Goal: Task Accomplishment & Management: Complete application form

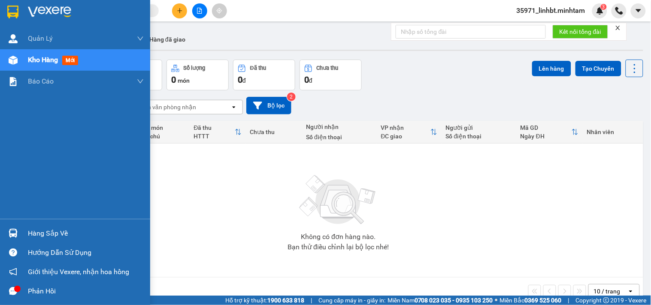
click at [14, 233] on img at bounding box center [13, 233] width 9 height 9
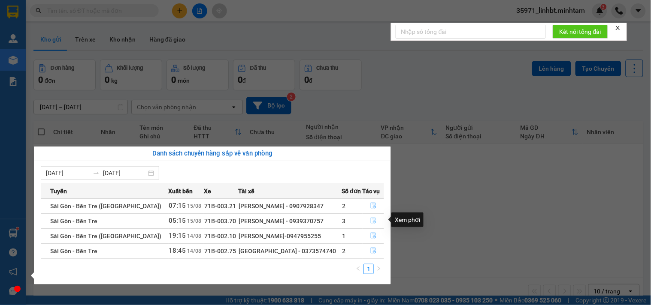
click at [370, 219] on icon "file-done" at bounding box center [373, 221] width 6 height 6
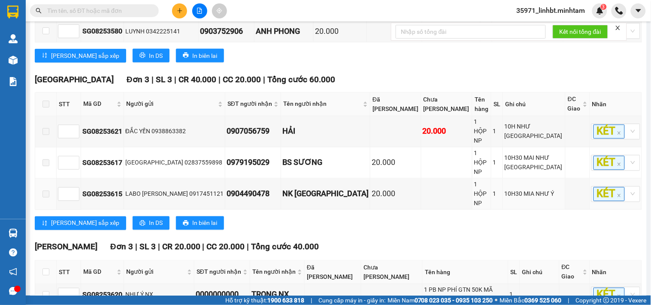
scroll to position [380, 0]
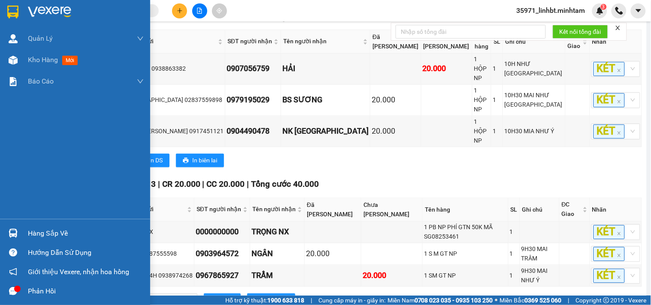
click at [36, 229] on div "Hàng sắp về" at bounding box center [86, 233] width 116 height 13
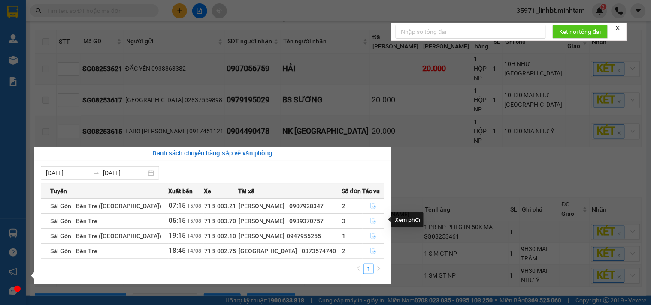
click at [370, 221] on icon "file-done" at bounding box center [373, 221] width 6 height 6
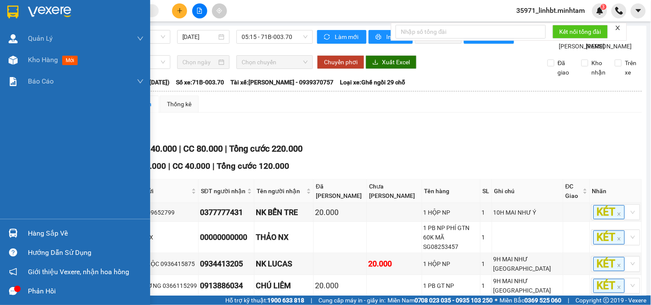
click at [22, 226] on div "Hàng sắp về" at bounding box center [75, 233] width 150 height 19
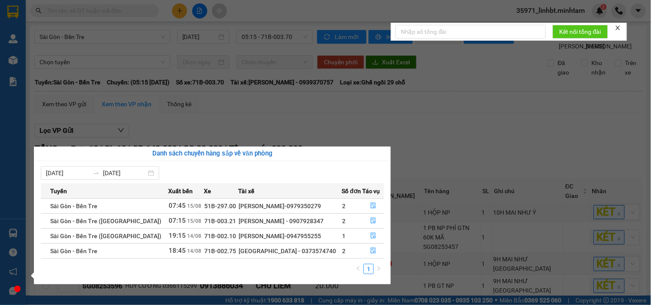
click at [44, 11] on section "Kết quả tìm kiếm ( 0 ) Bộ lọc No Data 35971_linhbt.minhtam 3 Quản [PERSON_NAME]…" at bounding box center [325, 152] width 651 height 305
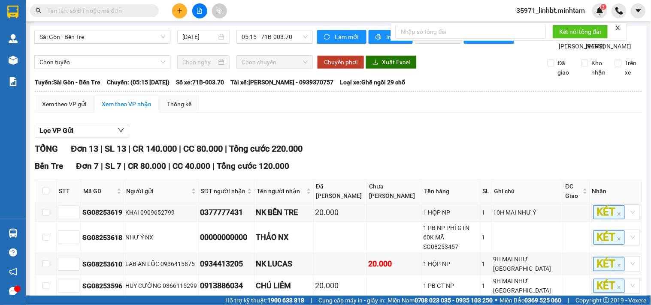
click at [97, 11] on input "text" at bounding box center [97, 10] width 101 height 9
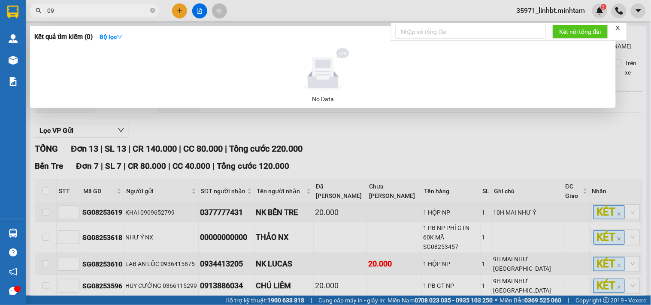
type input "0"
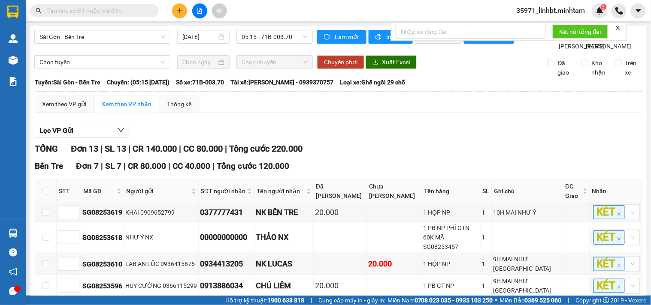
type input "v"
click at [88, 12] on input "text" at bounding box center [97, 10] width 101 height 9
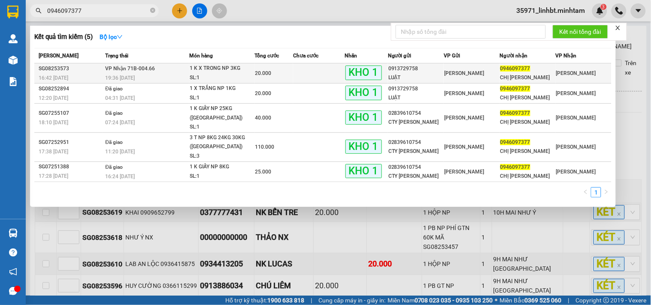
type input "0946097377"
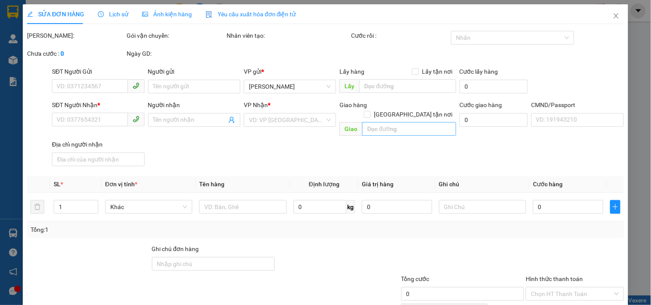
type input "0913729758"
type input "LUẬT"
type input "0946097377"
type input "CHỊ NGHIÊM"
type input "20.000"
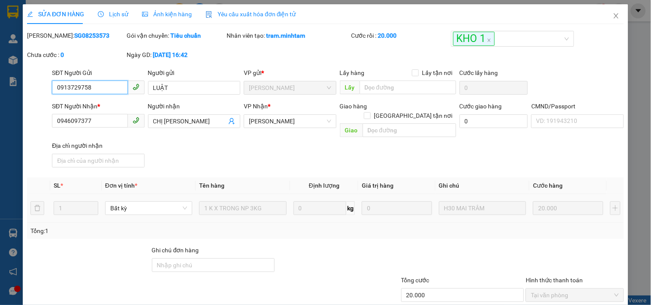
scroll to position [81, 0]
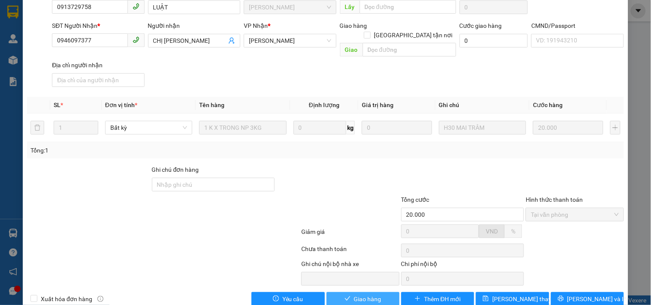
click at [349, 293] on button "Giao hàng" at bounding box center [362, 300] width 73 height 14
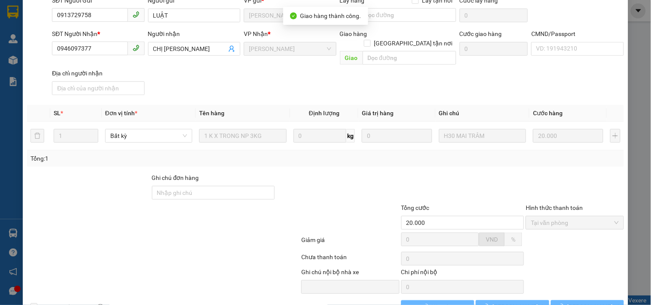
scroll to position [88, 0]
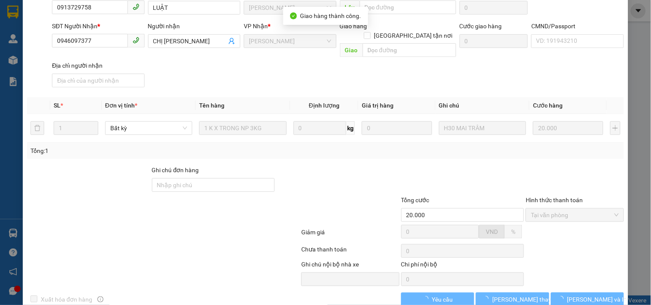
click at [606, 293] on button "Lưu và In" at bounding box center [587, 300] width 73 height 14
click at [606, 288] on main at bounding box center [325, 148] width 651 height 296
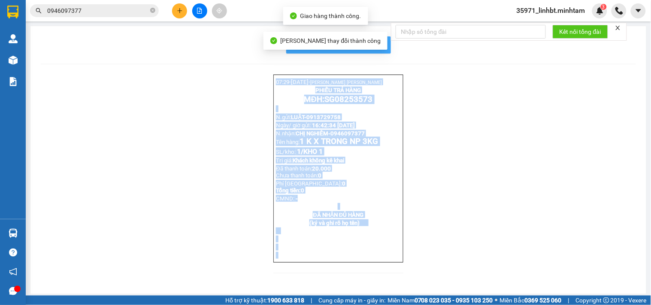
click at [375, 45] on span "In mẫu biên lai tự cấu hình" at bounding box center [343, 44] width 81 height 11
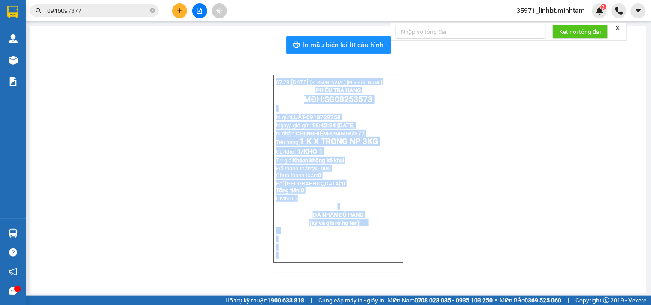
click at [174, 173] on div "07:29- 15-08-2025- LAO THỊ YẾN LINH PHIẾU TRẢ HÀNG MĐH: SG08253573 N.gửi: LUẬT-…" at bounding box center [338, 179] width 595 height 209
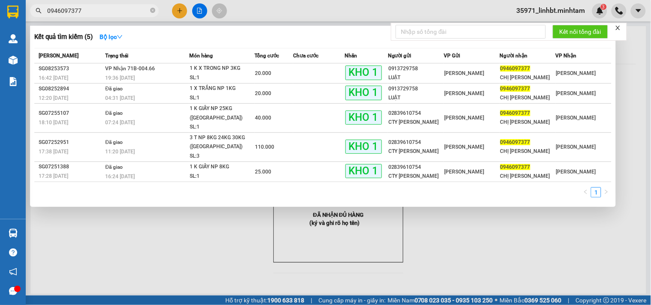
click at [113, 13] on input "0946097377" at bounding box center [97, 10] width 101 height 9
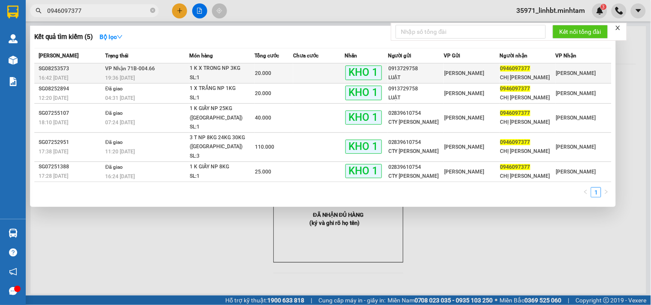
click at [307, 71] on td at bounding box center [318, 73] width 51 height 20
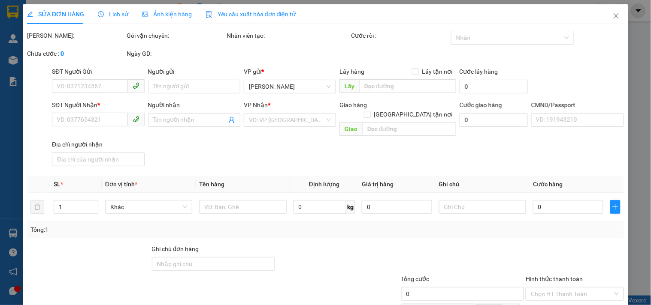
type input "0913729758"
type input "LUẬT"
type input "0946097377"
type input "CHỊ NGHIÊM"
type input "20.000"
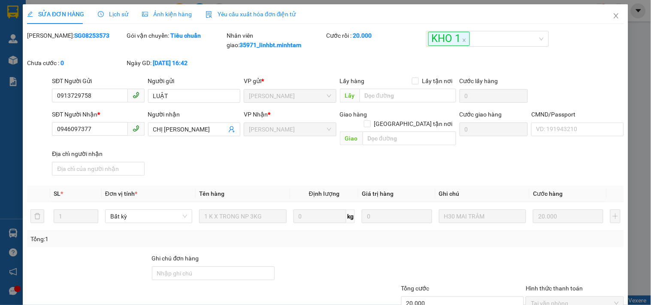
click at [104, 19] on div "Lịch sử" at bounding box center [113, 14] width 30 height 20
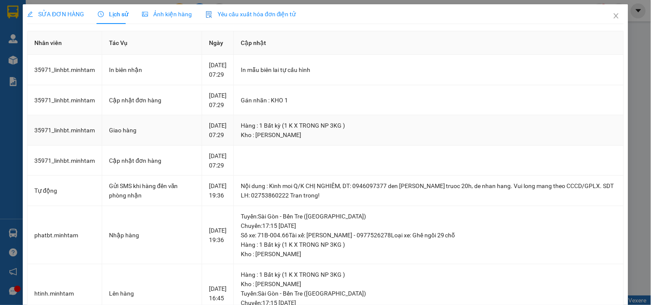
scroll to position [391, 0]
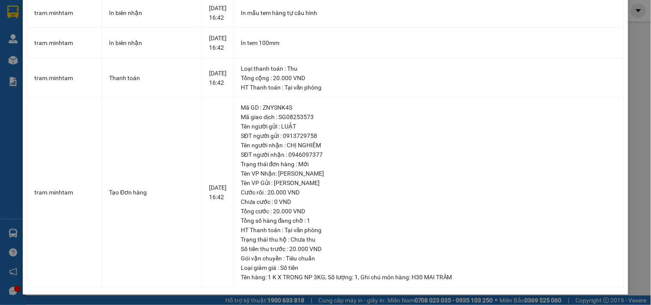
click at [622, 23] on div "SỬA ĐƠN HÀNG Lịch sử Ảnh kiện hàng Yêu cầu xuất hóa đơn điện tử Total Paid Fee …" at bounding box center [325, 152] width 651 height 305
click at [631, 46] on div "SỬA ĐƠN HÀNG Lịch sử Ảnh kiện hàng Yêu cầu xuất hóa đơn điện tử Total Paid Fee …" at bounding box center [325, 152] width 651 height 305
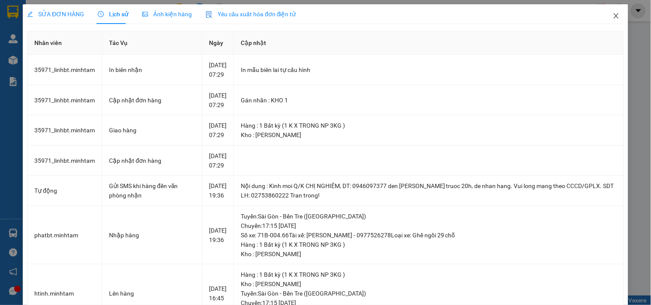
click at [613, 15] on icon "close" at bounding box center [615, 15] width 5 height 5
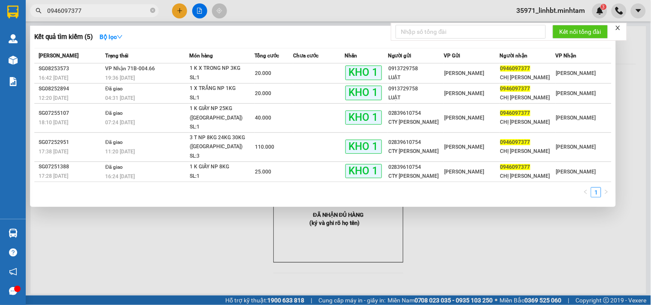
click at [121, 10] on input "0946097377" at bounding box center [97, 10] width 101 height 9
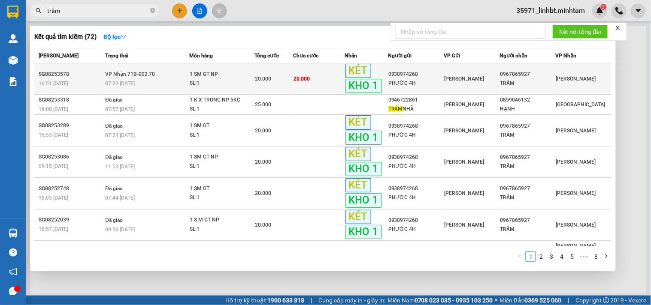
type input "trầm"
click at [136, 69] on td "VP Nhận 71B-003.70 07:22 - 15/08" at bounding box center [146, 78] width 86 height 31
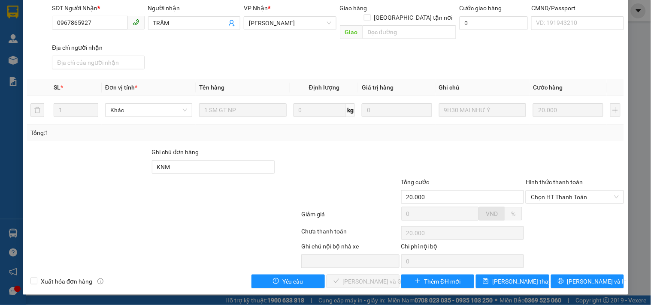
scroll to position [87, 0]
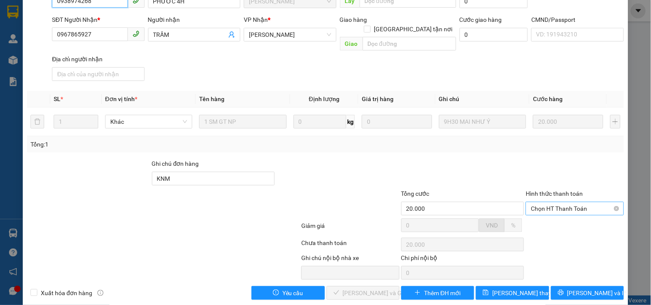
click at [567, 202] on span "Chọn HT Thanh Toán" at bounding box center [574, 208] width 87 height 13
click at [559, 216] on div "Tại văn phòng" at bounding box center [569, 215] width 87 height 9
type input "0"
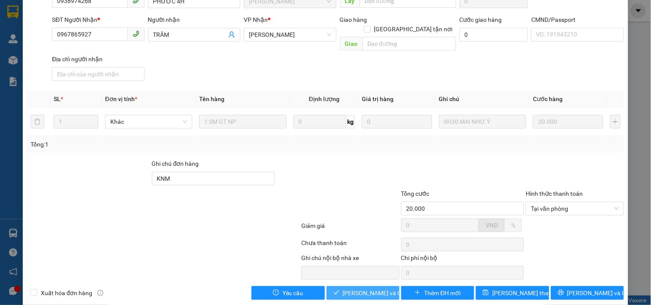
click at [333, 290] on icon "check" at bounding box center [336, 293] width 6 height 6
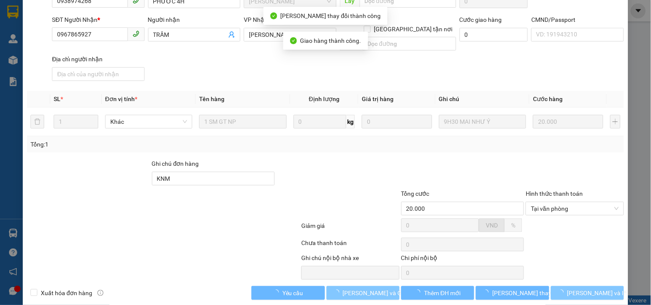
click at [600, 287] on button "Lưu và In" at bounding box center [587, 294] width 73 height 14
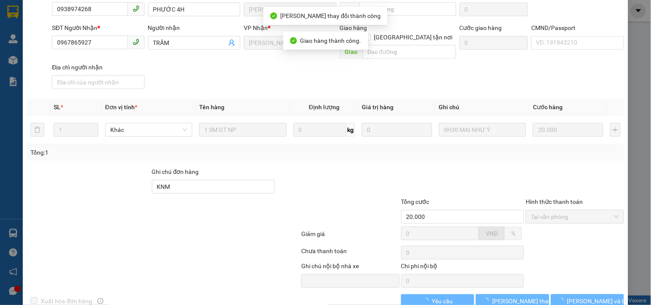
scroll to position [94, 0]
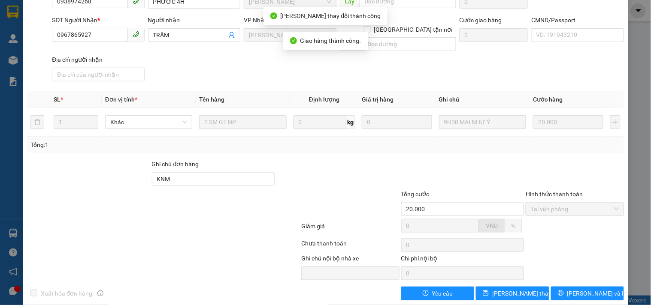
click at [600, 287] on button "Lưu và In" at bounding box center [587, 294] width 73 height 14
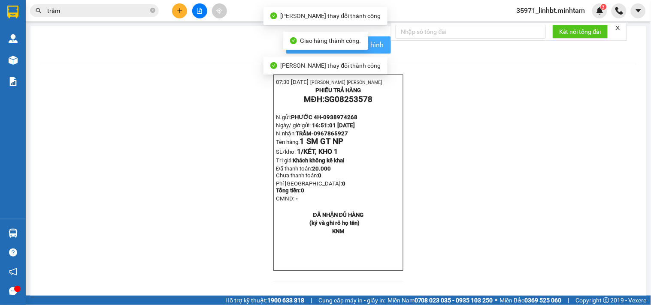
click at [379, 48] on span "In mẫu biên lai tự cấu hình" at bounding box center [343, 44] width 81 height 11
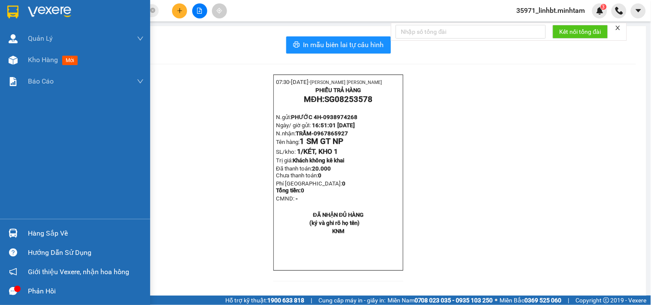
click at [14, 9] on img at bounding box center [12, 12] width 11 height 13
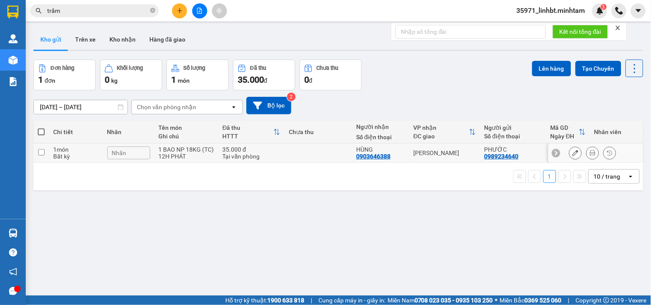
click at [90, 146] on div "1 món" at bounding box center [75, 149] width 45 height 7
checkbox input "true"
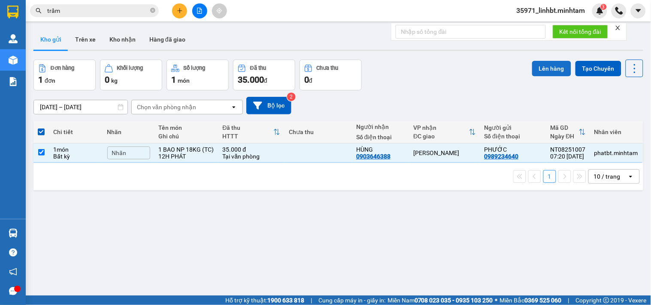
click at [542, 69] on button "Lên hàng" at bounding box center [551, 68] width 39 height 15
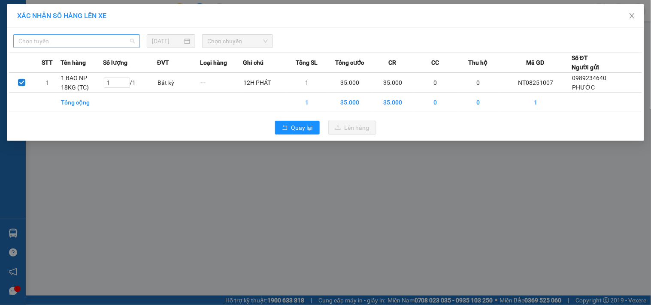
click at [78, 40] on span "Chọn tuyến" at bounding box center [76, 41] width 116 height 13
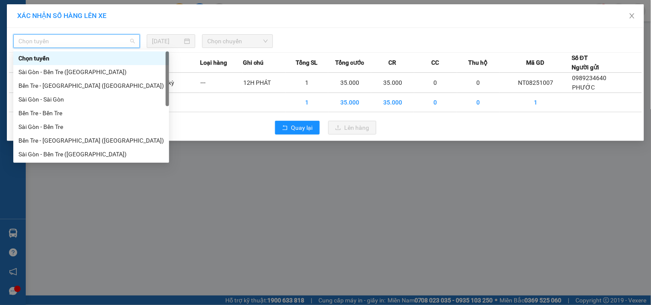
scroll to position [14, 0]
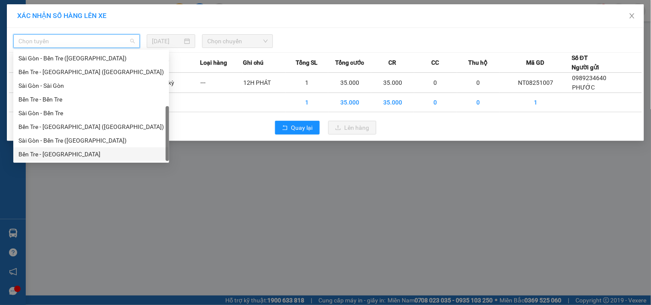
click at [67, 152] on div "Bến Tre - Sài Gòn" at bounding box center [90, 154] width 145 height 9
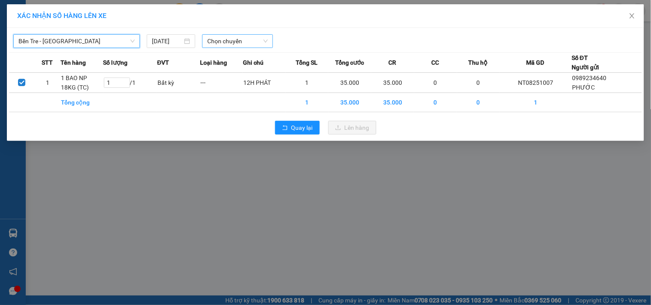
click at [247, 38] on span "Chọn chuyến" at bounding box center [237, 41] width 60 height 13
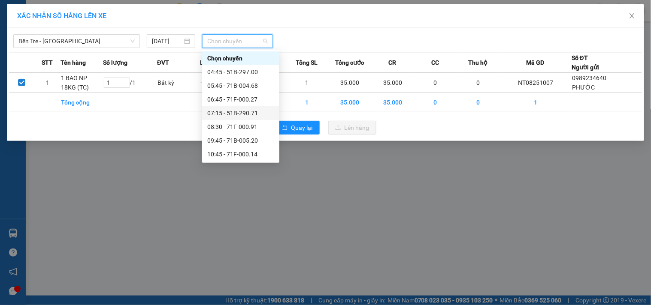
click at [217, 111] on div "07:15 - 51B-290.71" at bounding box center [240, 113] width 67 height 9
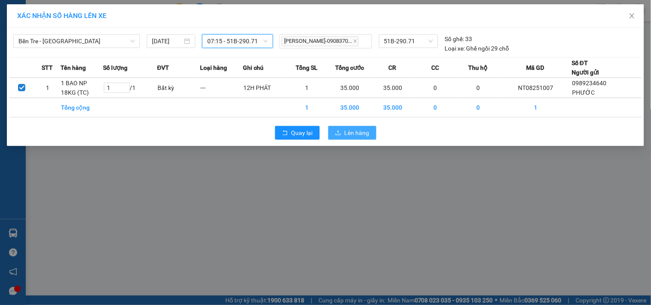
click at [366, 134] on span "Lên hàng" at bounding box center [356, 132] width 25 height 9
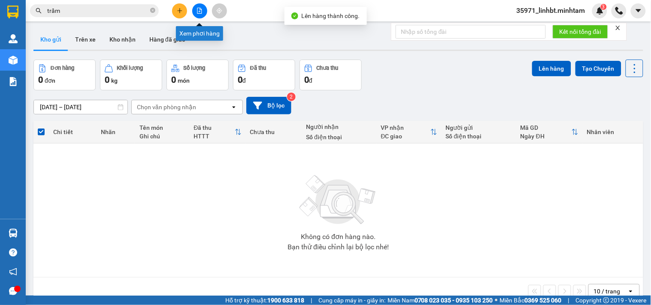
click at [199, 6] on button at bounding box center [199, 10] width 15 height 15
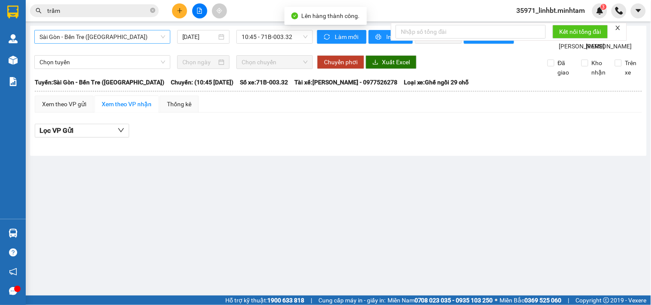
click at [60, 39] on span "Sài Gòn - Bến Tre (CN)" at bounding box center [102, 36] width 126 height 13
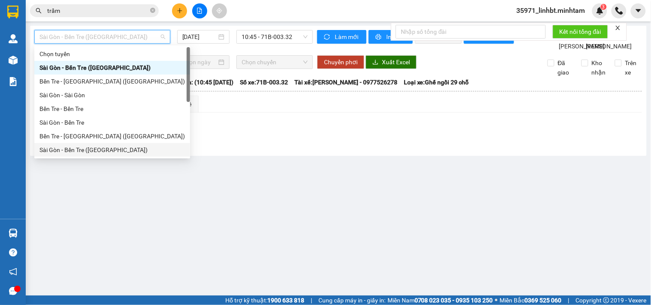
scroll to position [14, 0]
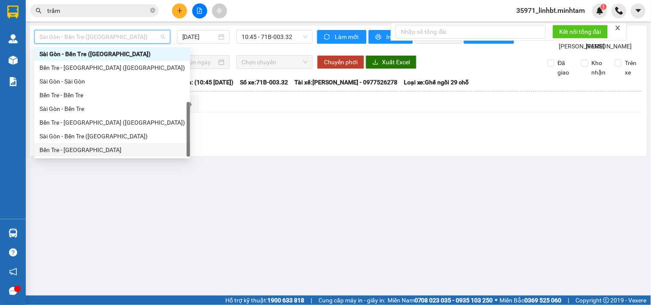
click at [69, 146] on div "Bến Tre - Sài Gòn" at bounding box center [111, 149] width 145 height 9
type input "15/08/2025"
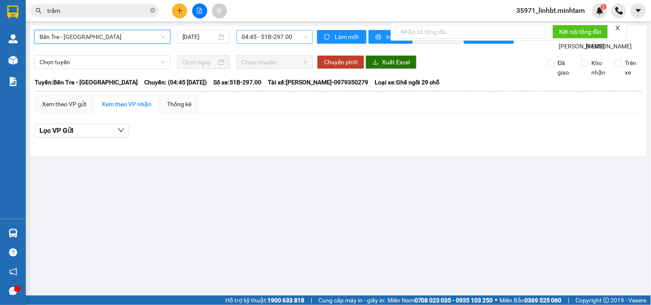
click at [271, 33] on span "04:45 - 51B-297.00" at bounding box center [274, 36] width 66 height 13
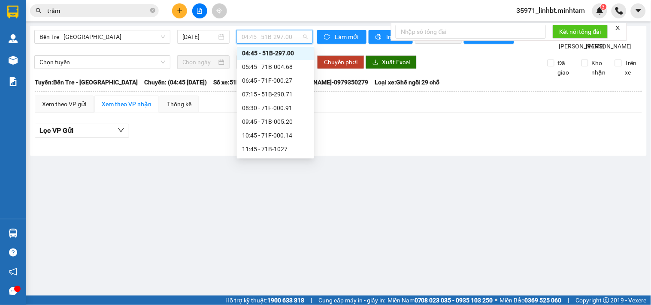
scroll to position [9, 0]
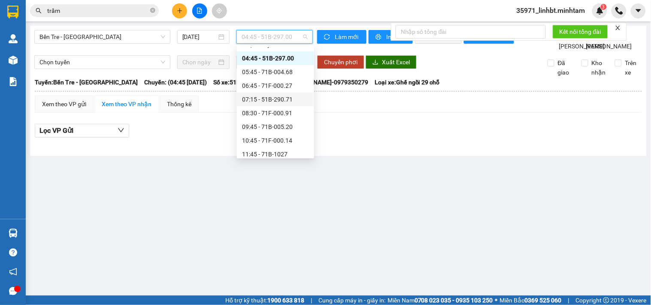
click at [277, 96] on div "07:15 - 51B-290.71" at bounding box center [275, 99] width 67 height 9
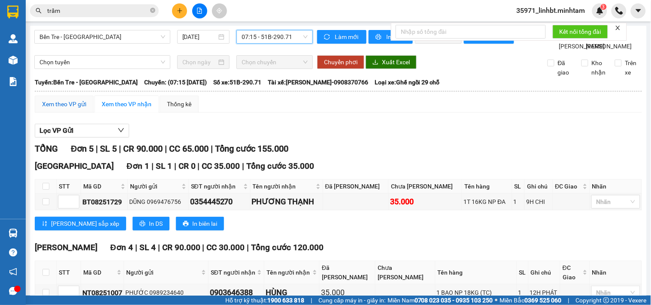
click at [65, 109] on div "Xem theo VP gửi" at bounding box center [64, 104] width 44 height 9
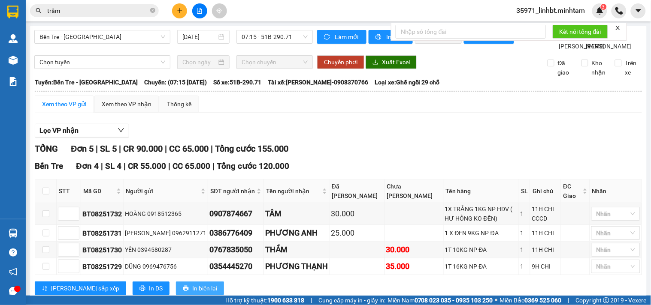
scroll to position [125, 0]
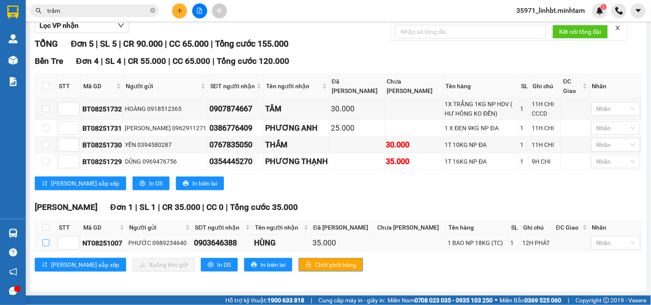
click at [45, 244] on input "checkbox" at bounding box center [45, 243] width 7 height 7
checkbox input "true"
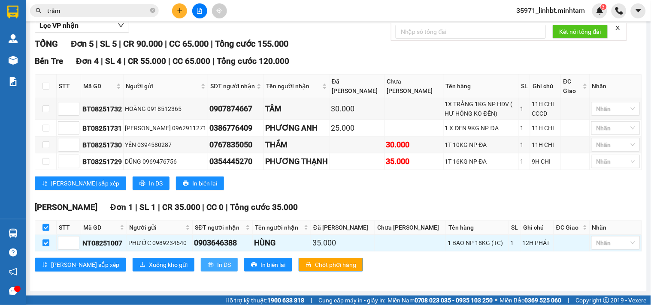
click at [201, 267] on button "In DS" at bounding box center [219, 265] width 37 height 14
click at [217, 265] on span "In DS" at bounding box center [224, 264] width 14 height 9
click at [184, 10] on button at bounding box center [179, 10] width 15 height 15
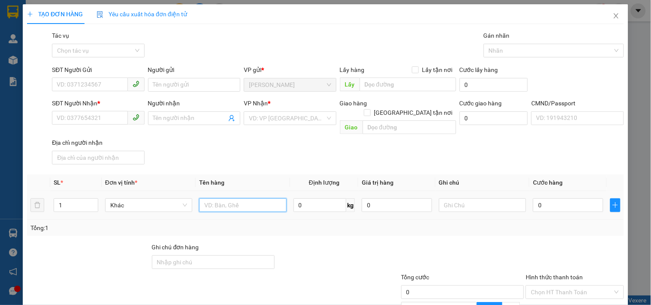
click at [226, 199] on input "text" at bounding box center [242, 206] width 87 height 14
type input "1 x đen np_ tn"
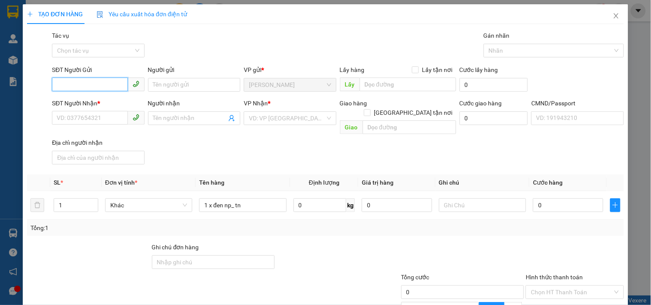
click at [79, 81] on input "SĐT Người Gửi" at bounding box center [89, 85] width 75 height 14
type input "0372791425"
click at [199, 81] on input "Người gửi" at bounding box center [194, 85] width 92 height 14
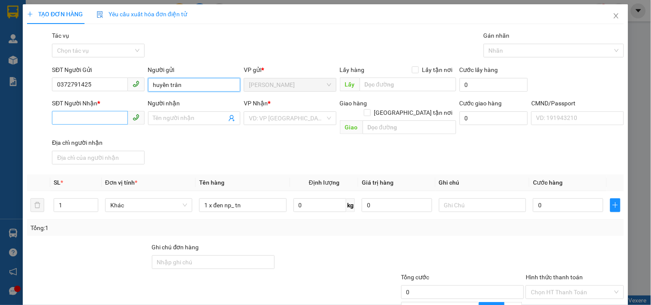
type input "huyền trân"
click at [61, 114] on input "SĐT Người Nhận *" at bounding box center [89, 118] width 75 height 14
type input "0393738228"
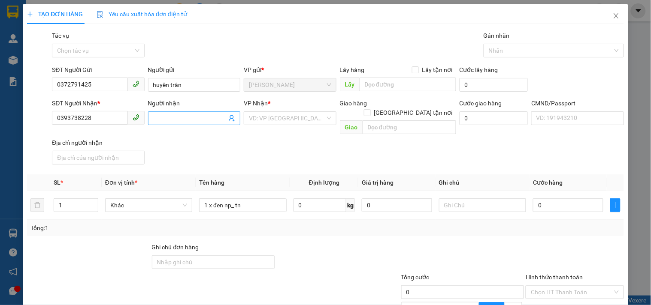
click at [162, 114] on input "Người nhận" at bounding box center [189, 118] width 73 height 9
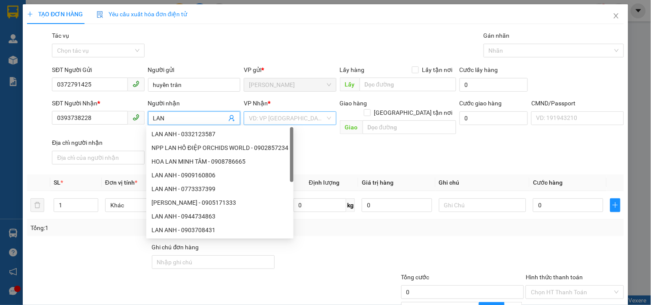
type input "LAN"
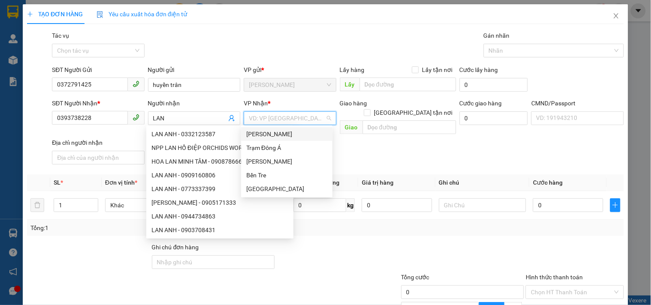
click at [266, 119] on input "search" at bounding box center [287, 118] width 76 height 13
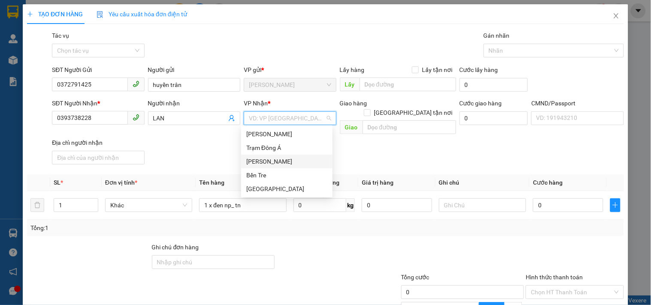
click at [269, 155] on div "Hồ Chí Minh" at bounding box center [286, 162] width 91 height 14
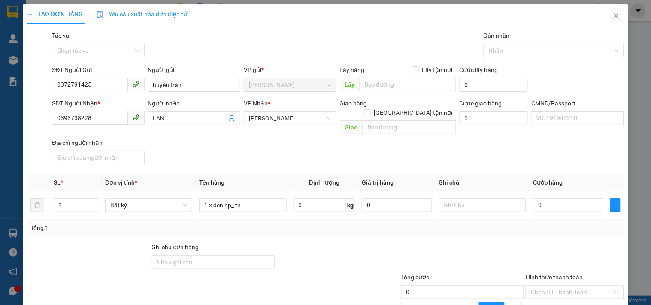
click at [217, 163] on div "Transit Pickup Surcharge Ids Transit Deliver Surcharge Ids Transit Deliver Surc…" at bounding box center [325, 207] width 597 height 353
click at [216, 162] on div "Transit Pickup Surcharge Ids Transit Deliver Surcharge Ids Transit Deliver Surc…" at bounding box center [325, 207] width 597 height 353
click at [420, 121] on input "text" at bounding box center [409, 128] width 94 height 14
click at [395, 146] on div "SĐT Người Nhận * 0393738228 Người nhận LAN VP Nhận * Hồ Chí Minh Giao hàng Giao…" at bounding box center [337, 133] width 575 height 69
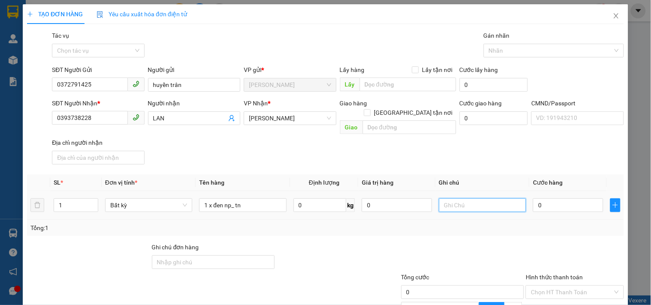
click at [462, 199] on input "text" at bounding box center [482, 206] width 87 height 14
type input "12H LINH"
click at [547, 199] on input "0" at bounding box center [568, 206] width 70 height 14
type input "2"
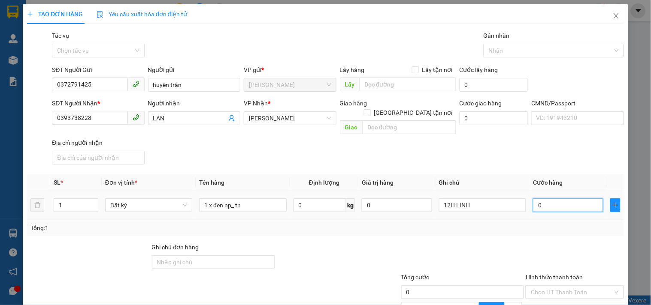
type input "2"
type input "20"
type input "20.000"
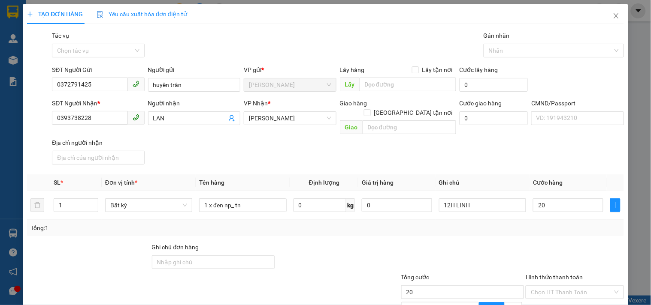
type input "20.000"
click at [391, 243] on div at bounding box center [337, 258] width 125 height 30
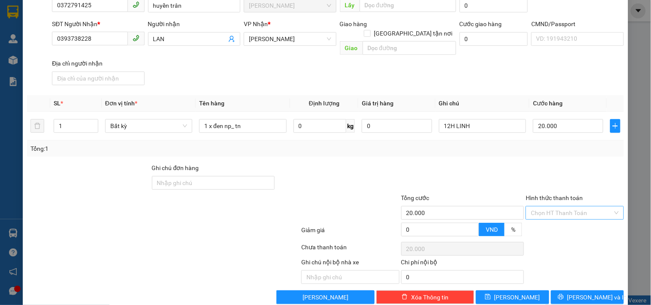
click at [598, 207] on input "Hình thức thanh toán" at bounding box center [571, 213] width 81 height 13
click at [561, 216] on div "Tại văn phòng" at bounding box center [569, 219] width 87 height 9
type input "0"
click at [384, 193] on div at bounding box center [350, 208] width 100 height 30
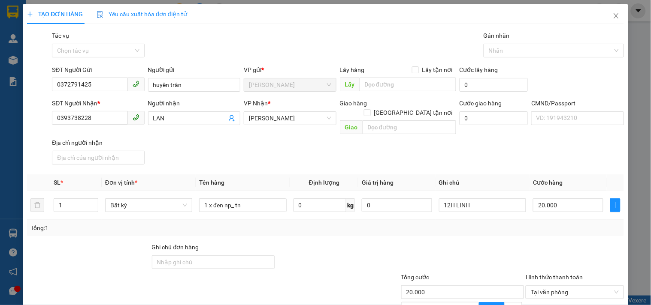
scroll to position [83, 0]
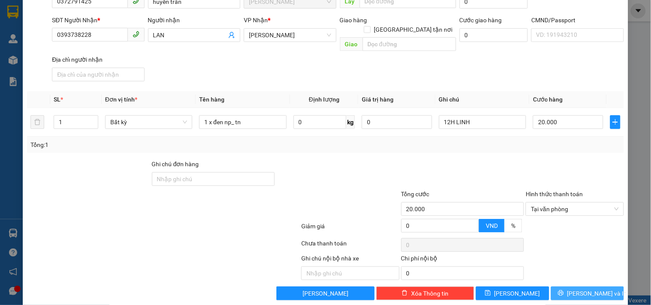
click at [582, 289] on span "Lưu và In" at bounding box center [597, 293] width 60 height 9
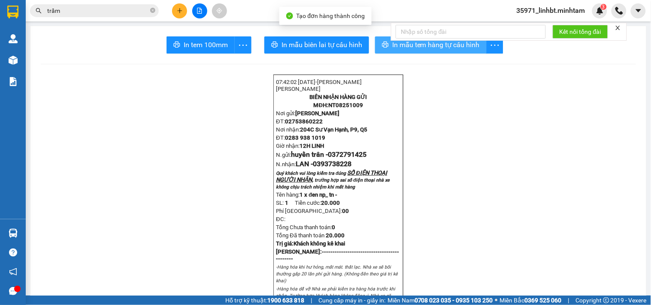
click at [392, 48] on span "In mẫu tem hàng tự cấu hình" at bounding box center [435, 44] width 87 height 11
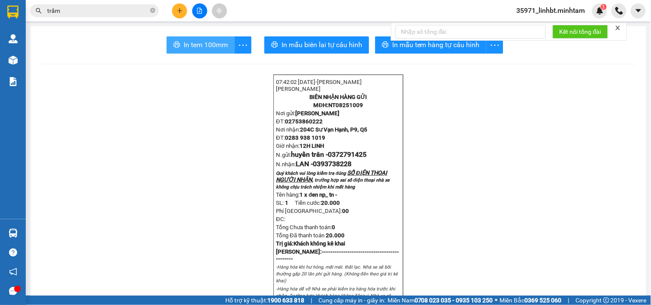
click at [178, 41] on icon "printer" at bounding box center [176, 44] width 7 height 7
click at [217, 42] on span "In tem 100mm" at bounding box center [206, 44] width 44 height 11
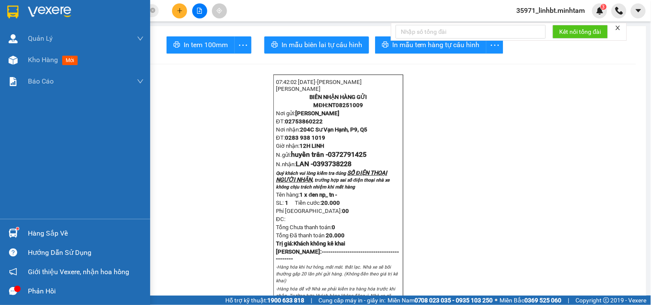
click at [3, 232] on div "Hàng sắp về" at bounding box center [75, 233] width 150 height 19
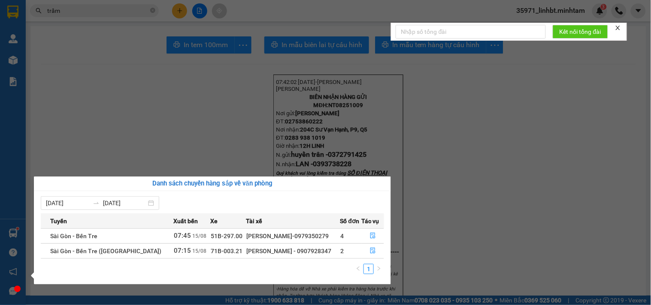
click at [88, 16] on section "Kết quả tìm kiếm ( 72 ) Bộ lọc Mã ĐH Trạng thái Món hàng Tổng cước Chưa cước Nh…" at bounding box center [325, 152] width 651 height 305
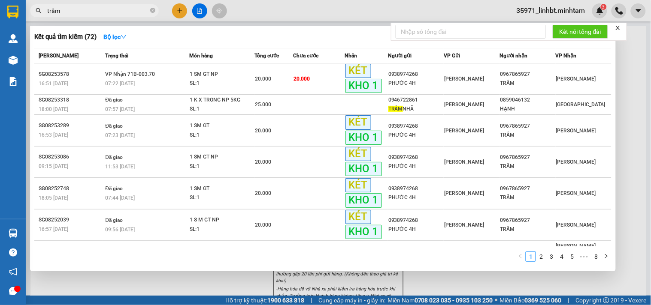
click at [88, 13] on input "trầm" at bounding box center [97, 10] width 101 height 9
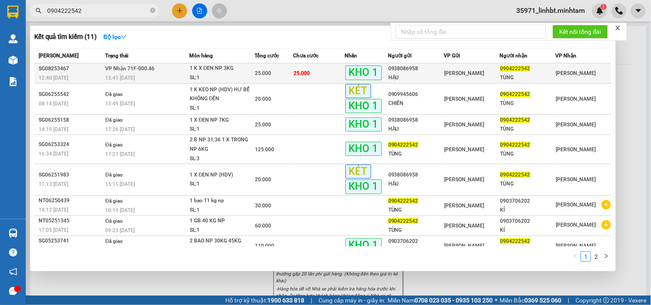
type input "0904222542"
click at [182, 65] on td "VP Nhận 71F-000.46 15:41 - 14/08" at bounding box center [146, 73] width 86 height 20
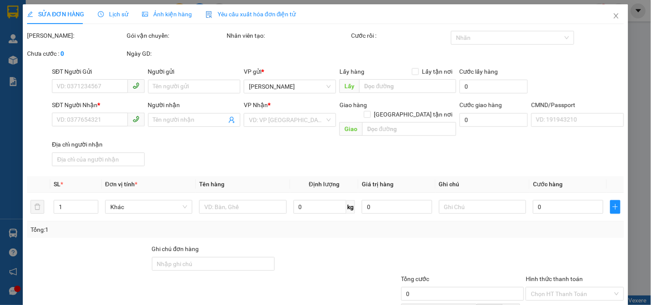
type input "0938086958"
type input "HẬU"
type input "0904222542"
type input "TÙNG"
type input "HCK KBM"
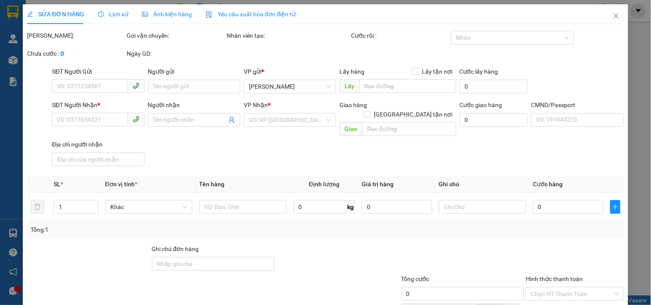
type input "25.000"
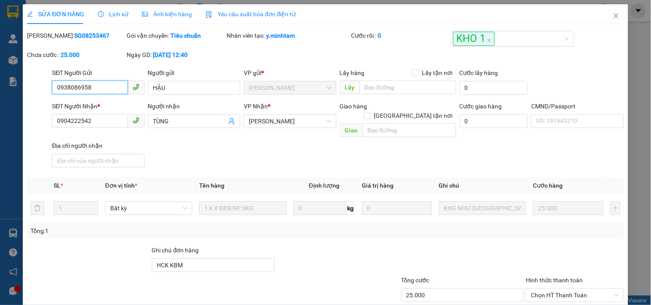
scroll to position [87, 0]
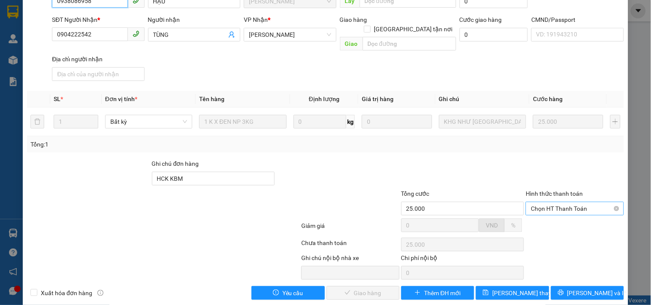
click at [582, 202] on span "Chọn HT Thanh Toán" at bounding box center [574, 208] width 87 height 13
click at [561, 211] on div "Tại văn phòng" at bounding box center [569, 215] width 87 height 9
type input "0"
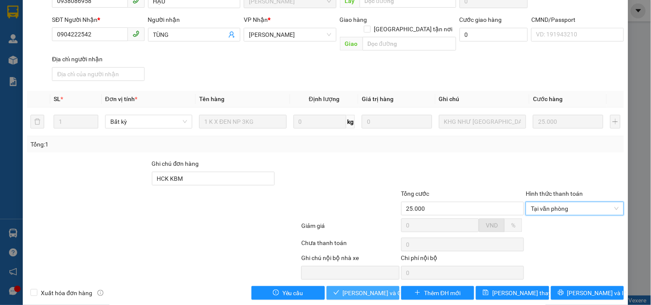
click at [353, 288] on button "Lưu và Giao hàng" at bounding box center [362, 294] width 73 height 14
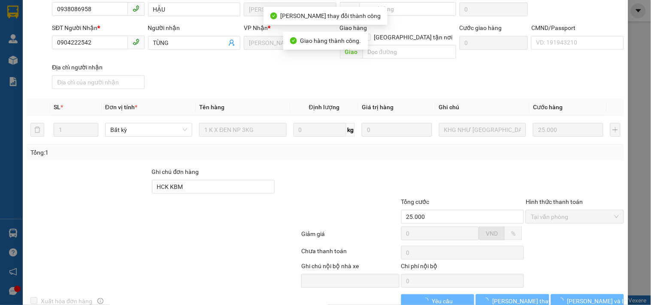
click at [579, 297] on span "Lưu và In" at bounding box center [597, 301] width 60 height 9
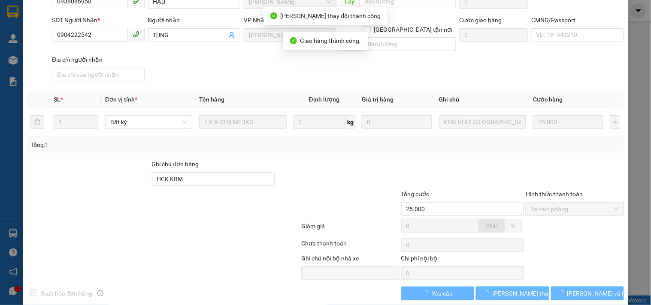
click at [579, 289] on span "Lưu và In" at bounding box center [597, 293] width 60 height 9
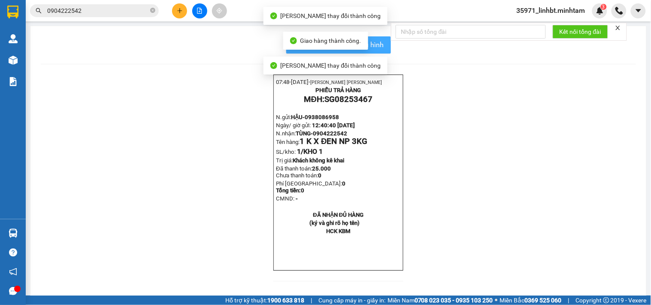
click at [383, 48] on button "In mẫu biên lai tự cấu hình" at bounding box center [338, 44] width 105 height 17
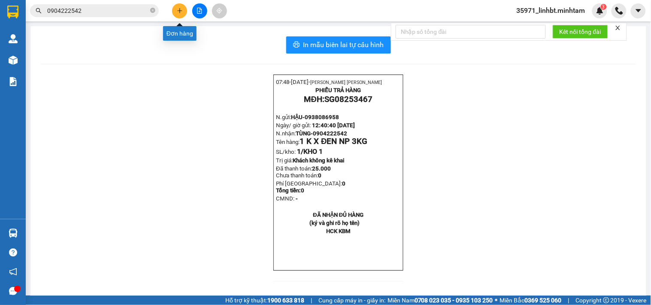
click at [178, 9] on icon "plus" at bounding box center [180, 11] width 6 height 6
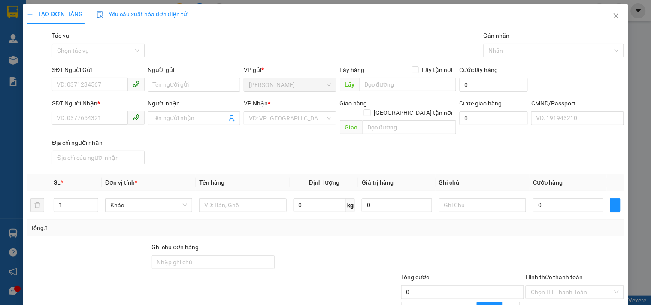
click at [235, 155] on div "SĐT Người Nhận * VD: 0377654321 Người nhận Tên người nhận VP Nhận * VD: VP Sài …" at bounding box center [337, 133] width 575 height 69
click at [228, 199] on input "text" at bounding box center [242, 206] width 87 height 14
click at [72, 83] on input "SĐT Người Gửi" at bounding box center [89, 85] width 75 height 14
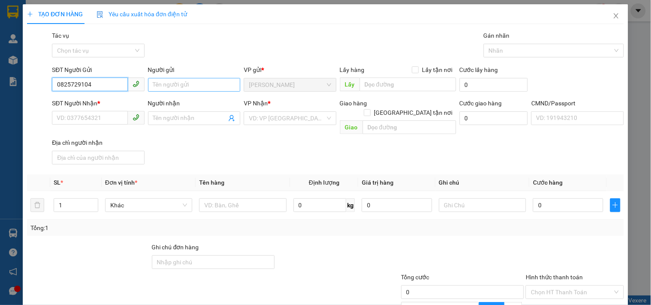
type input "0825729104"
click at [170, 84] on input "Người gửi" at bounding box center [194, 85] width 92 height 14
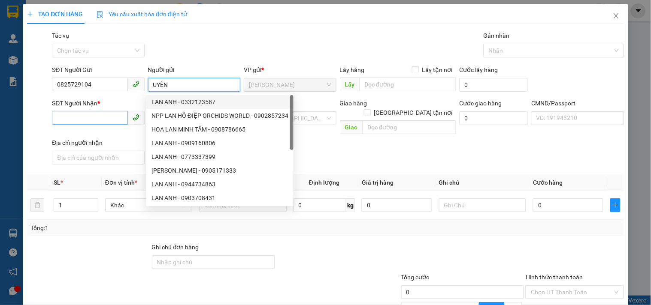
type input "UYÊN"
click at [89, 118] on input "SĐT Người Nhận *" at bounding box center [89, 118] width 75 height 14
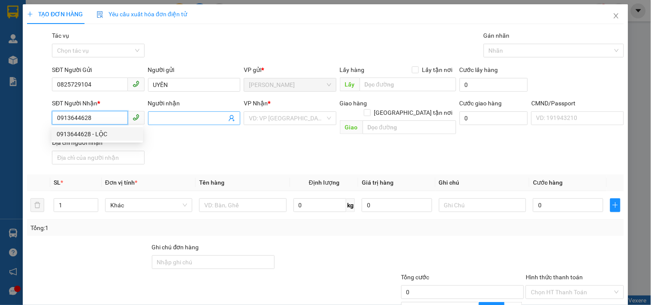
type input "0913644628"
click at [180, 116] on input "Người nhận" at bounding box center [189, 118] width 73 height 9
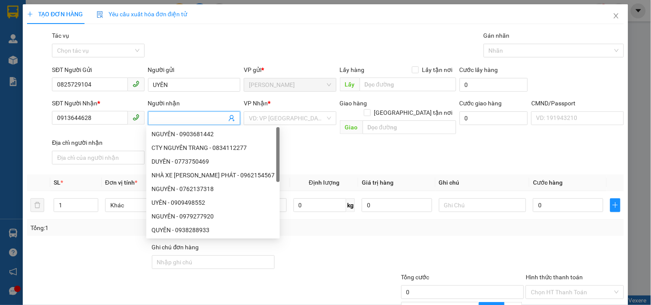
click at [180, 116] on input "Người nhận" at bounding box center [189, 118] width 73 height 9
type input "LỘC"
click at [262, 112] on input "search" at bounding box center [287, 118] width 76 height 13
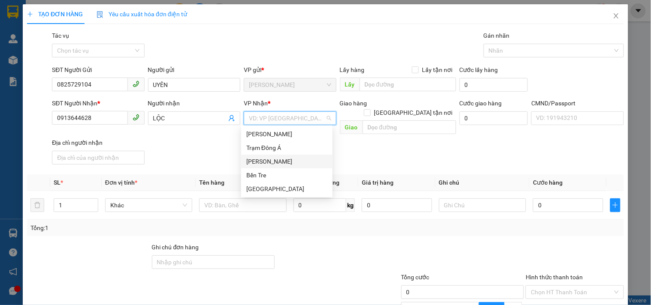
click at [264, 164] on div "Hồ Chí Minh" at bounding box center [286, 161] width 81 height 9
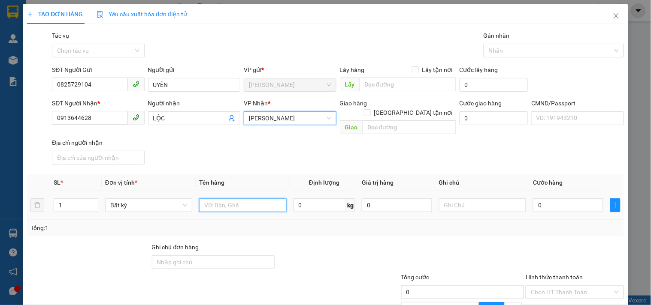
click at [213, 199] on input "text" at bounding box center [242, 206] width 87 height 14
type input "T"
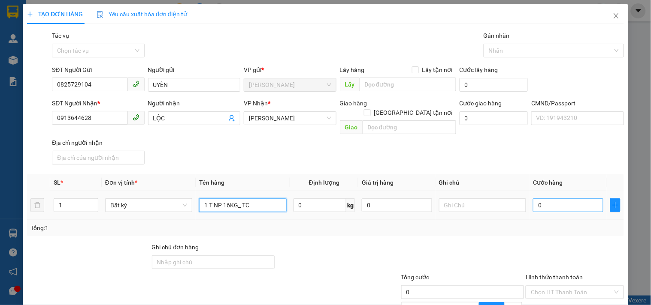
type input "1 T NP 16KG_ TC"
click at [556, 199] on input "0" at bounding box center [568, 206] width 70 height 14
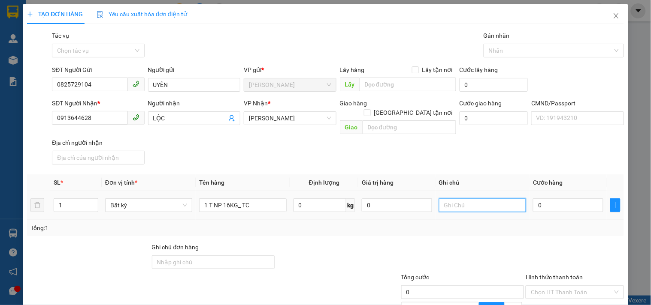
click at [479, 199] on input "text" at bounding box center [482, 206] width 87 height 14
type input "12H LINH"
click at [567, 199] on input "0" at bounding box center [568, 206] width 70 height 14
type input "3"
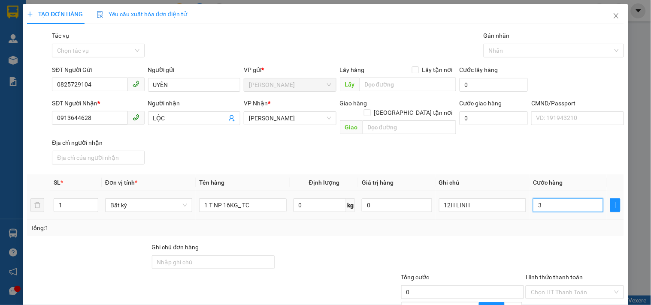
type input "3"
type input "35"
click at [534, 223] on div "Tổng: 1" at bounding box center [325, 227] width 590 height 9
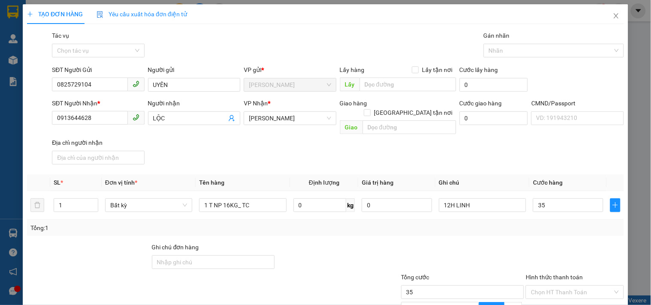
type input "35.000"
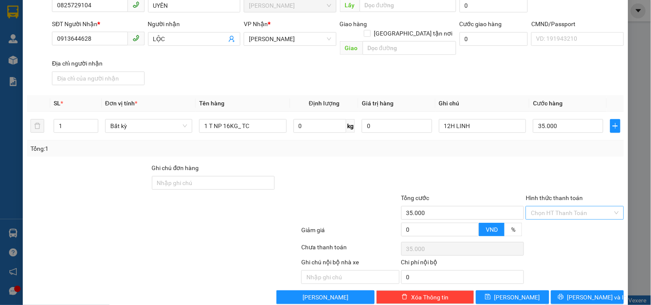
click at [573, 207] on input "Hình thức thanh toán" at bounding box center [571, 213] width 81 height 13
click at [569, 220] on div "Tại văn phòng" at bounding box center [569, 219] width 87 height 9
type input "0"
click at [580, 293] on span "Lưu và In" at bounding box center [597, 297] width 60 height 9
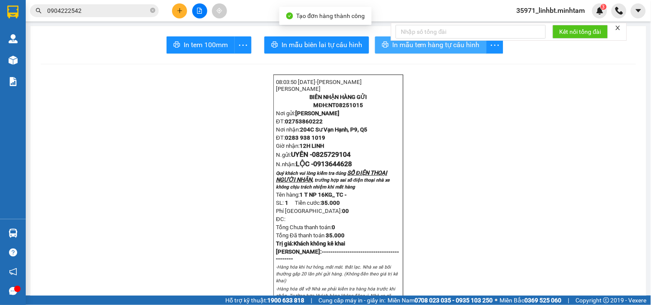
click at [456, 45] on span "In mẫu tem hàng tự cấu hình" at bounding box center [435, 44] width 87 height 11
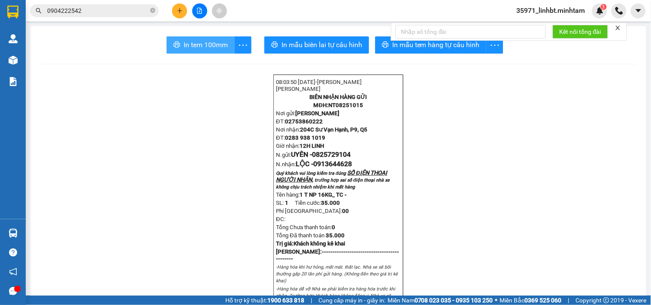
click at [181, 39] on button "In tem 100mm" at bounding box center [200, 44] width 68 height 17
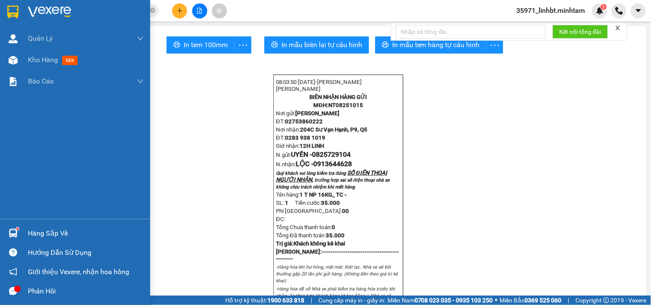
click at [16, 236] on img at bounding box center [13, 233] width 9 height 9
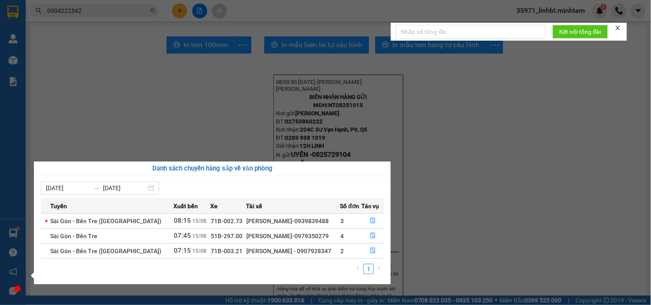
click at [117, 19] on section "Kết quả tìm kiếm ( 11 ) Bộ lọc Mã ĐH Trạng thái Món hàng Tổng cước Chưa cước Nh…" at bounding box center [325, 152] width 651 height 305
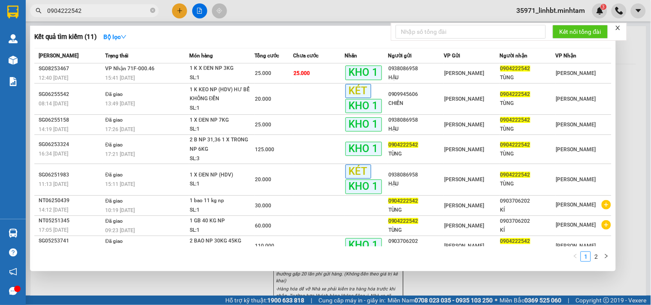
click at [109, 12] on input "0904222542" at bounding box center [97, 10] width 101 height 9
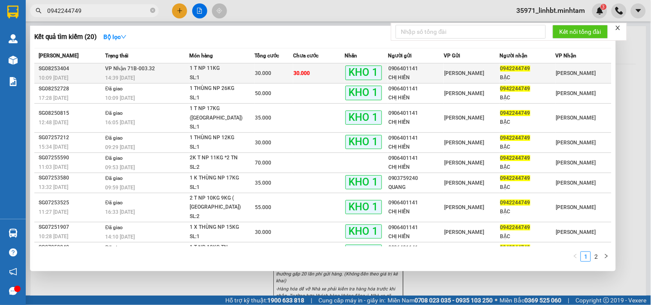
type input "0942244749"
click at [189, 75] on td "1 T NP 11KG SL: 1" at bounding box center [221, 73] width 65 height 20
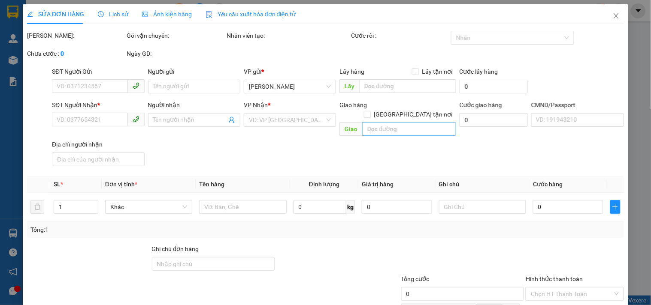
type input "0906401141"
type input "CHỊ HIỀN"
type input "0942244749"
type input "BẬC"
type input "THUỐC BM"
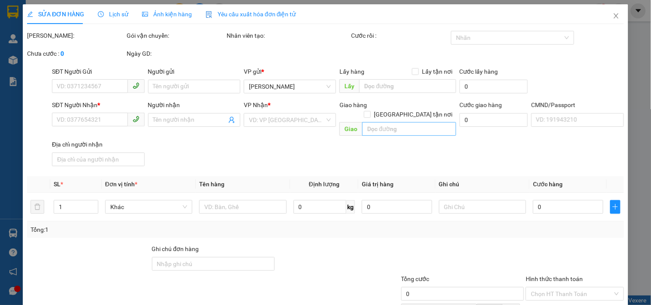
type input "30.000"
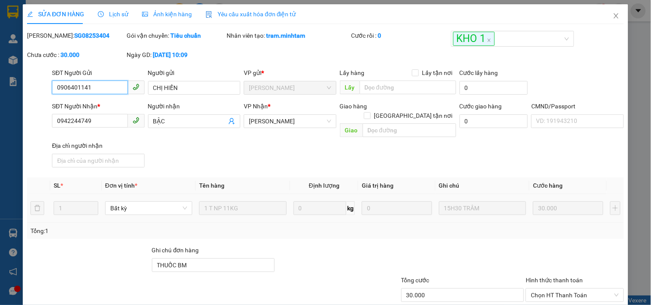
scroll to position [84, 0]
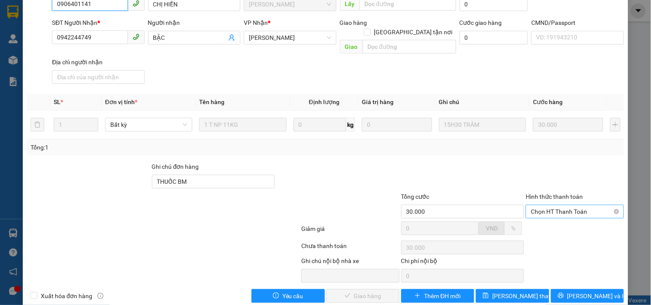
click at [585, 205] on span "Chọn HT Thanh Toán" at bounding box center [574, 211] width 87 height 13
click at [561, 225] on div "Total Paid Fee 0 Total UnPaid Fee 30.000 Cash Collection Total Fee Mã ĐH: SG082…" at bounding box center [325, 125] width 597 height 356
click at [567, 205] on span "Chọn HT Thanh Toán" at bounding box center [574, 211] width 87 height 13
click at [546, 227] on div at bounding box center [575, 231] width 100 height 15
click at [553, 205] on span "Chọn HT Thanh Toán" at bounding box center [574, 211] width 87 height 13
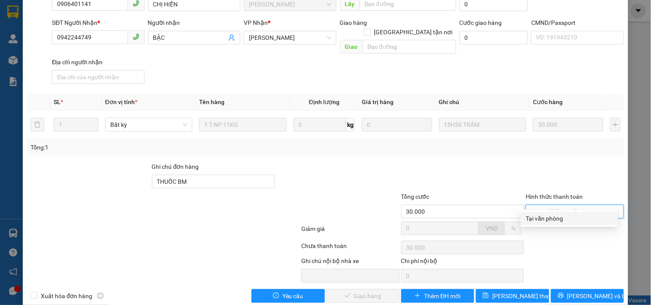
click at [548, 216] on div "Tại văn phòng" at bounding box center [569, 218] width 87 height 9
type input "0"
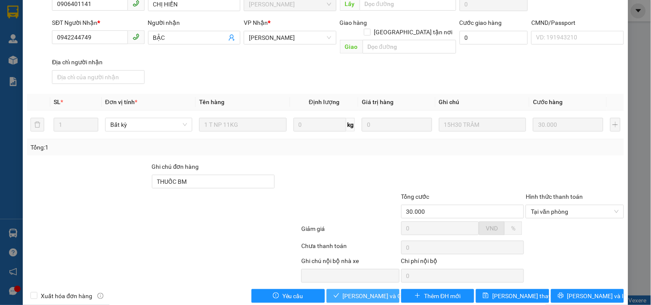
click at [350, 292] on span "Lưu và Giao hàng" at bounding box center [384, 296] width 82 height 9
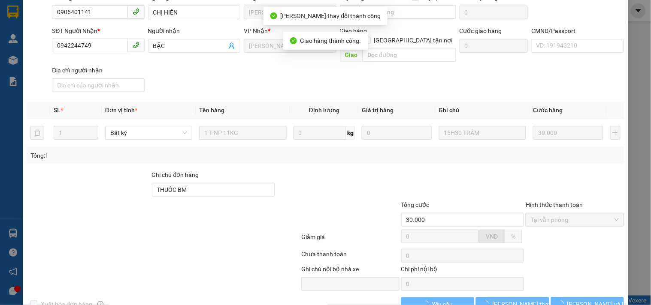
scroll to position [91, 0]
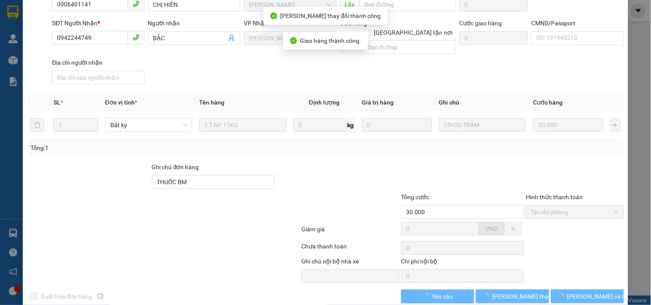
click at [579, 292] on span "Lưu và In" at bounding box center [597, 296] width 60 height 9
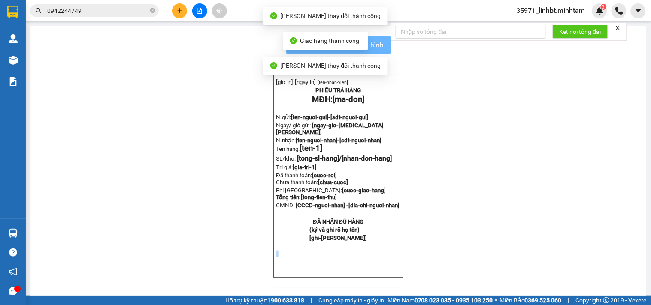
click at [579, 288] on div "[gio-in]- [ngay-in]- [ten-nhan-vien] PHIẾU TRẢ HÀNG MĐH: [ma-don] N.gửi: [ten-n…" at bounding box center [338, 187] width 595 height 224
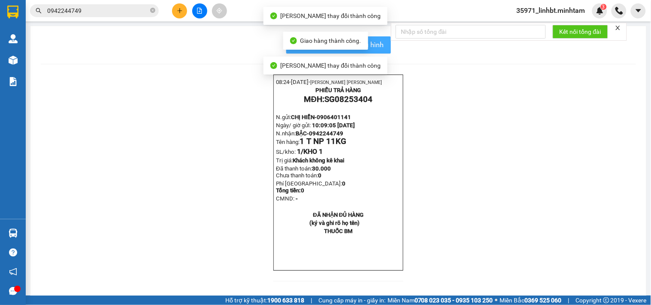
click at [376, 47] on span "In mẫu biên lai tự cấu hình" at bounding box center [343, 44] width 81 height 11
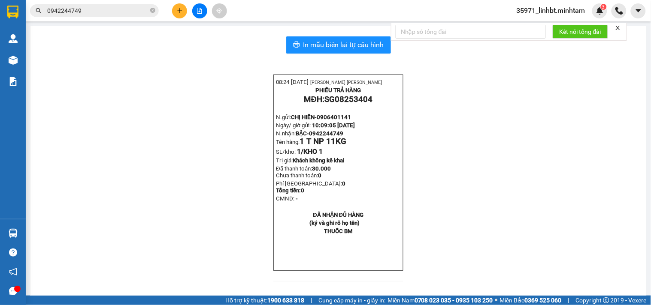
click at [90, 14] on input "0942244749" at bounding box center [97, 10] width 101 height 9
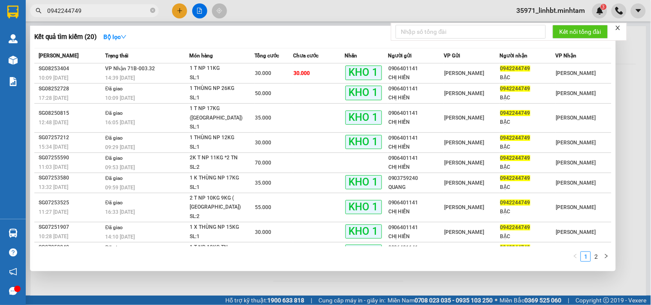
click at [90, 14] on input "0942244749" at bounding box center [97, 10] width 101 height 9
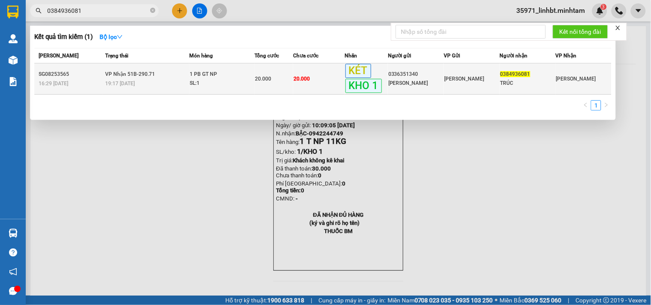
type input "0384936081"
click at [289, 67] on td "20.000" at bounding box center [273, 78] width 39 height 31
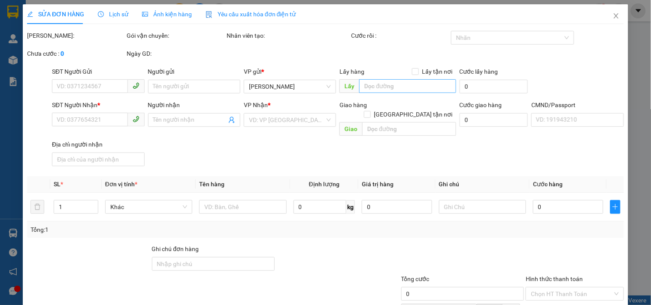
type input "0336351340"
type input "THANH MAI"
type input "0384936081"
type input "TRÚC"
type input "BM"
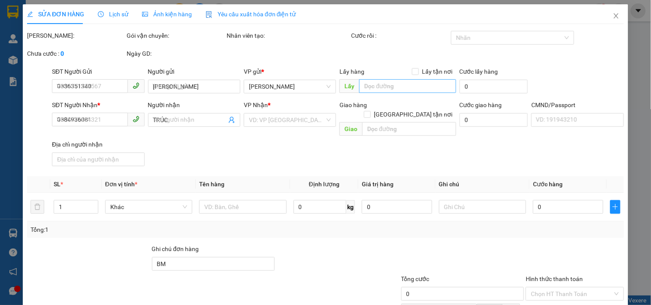
type input "20.000"
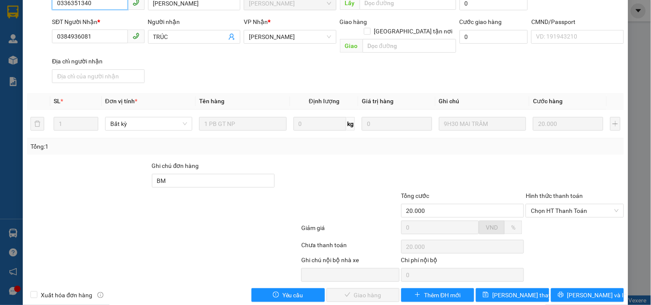
scroll to position [87, 0]
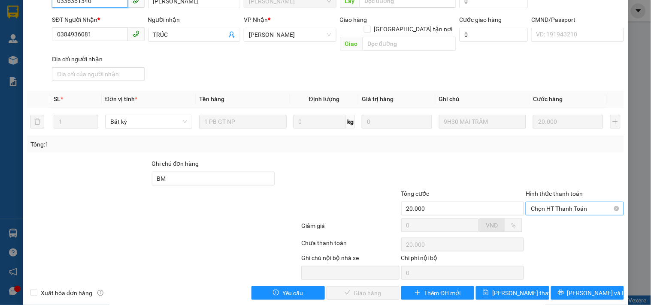
click at [565, 202] on span "Chọn HT Thanh Toán" at bounding box center [574, 208] width 87 height 13
click at [537, 217] on div "Tại văn phòng" at bounding box center [569, 215] width 87 height 9
type input "0"
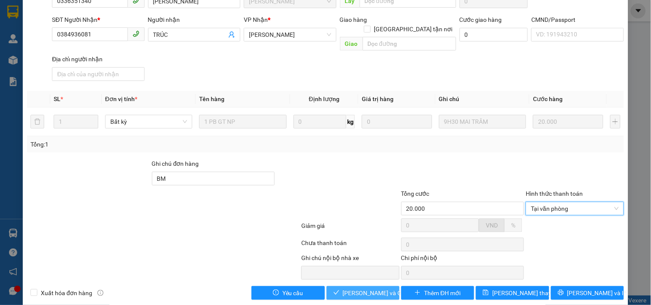
click at [361, 289] on span "Lưu và Giao hàng" at bounding box center [384, 293] width 82 height 9
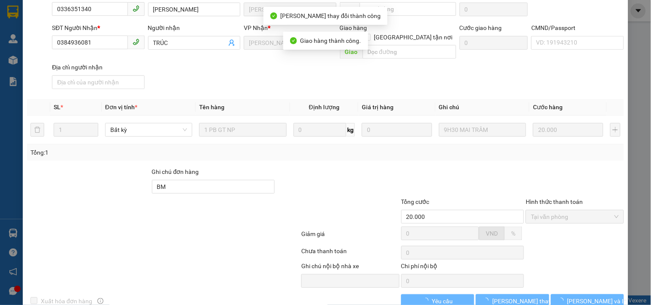
scroll to position [94, 0]
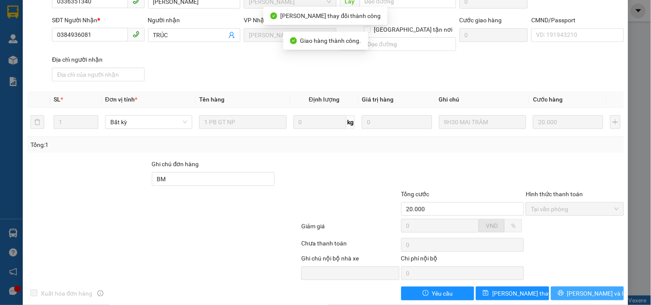
click at [585, 289] on span "Lưu và In" at bounding box center [597, 293] width 60 height 9
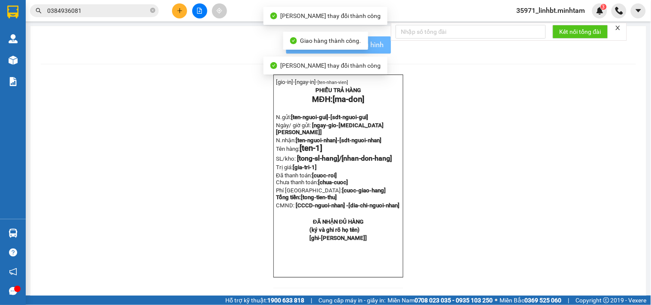
click at [585, 283] on div "[gio-in]- [ngay-in]- [ten-nhan-vien] PHIẾU TRẢ HÀNG MĐH: [ma-don] N.gửi: [ten-n…" at bounding box center [338, 187] width 595 height 224
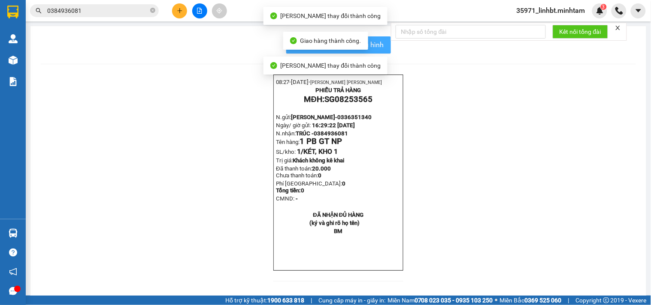
click at [379, 45] on span "In mẫu biên lai tự cấu hình" at bounding box center [343, 44] width 81 height 11
